Goal: Navigation & Orientation: Find specific page/section

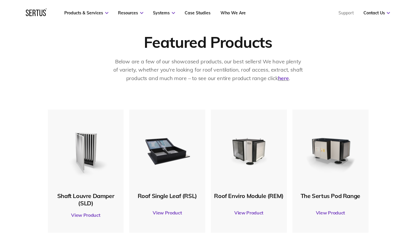
scroll to position [263, 0]
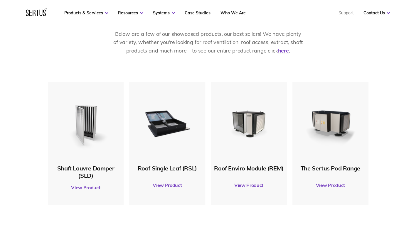
click at [168, 187] on link "View Product" at bounding box center [167, 185] width 70 height 16
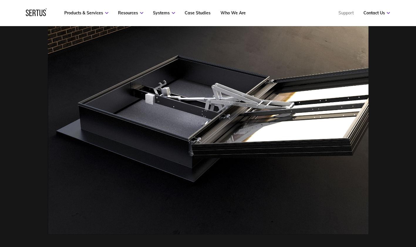
scroll to position [231, 0]
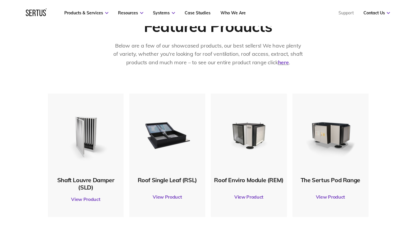
scroll to position [263, 0]
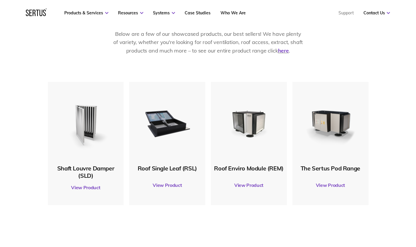
click at [164, 186] on link "View Product" at bounding box center [167, 185] width 70 height 16
